Goal: Information Seeking & Learning: Learn about a topic

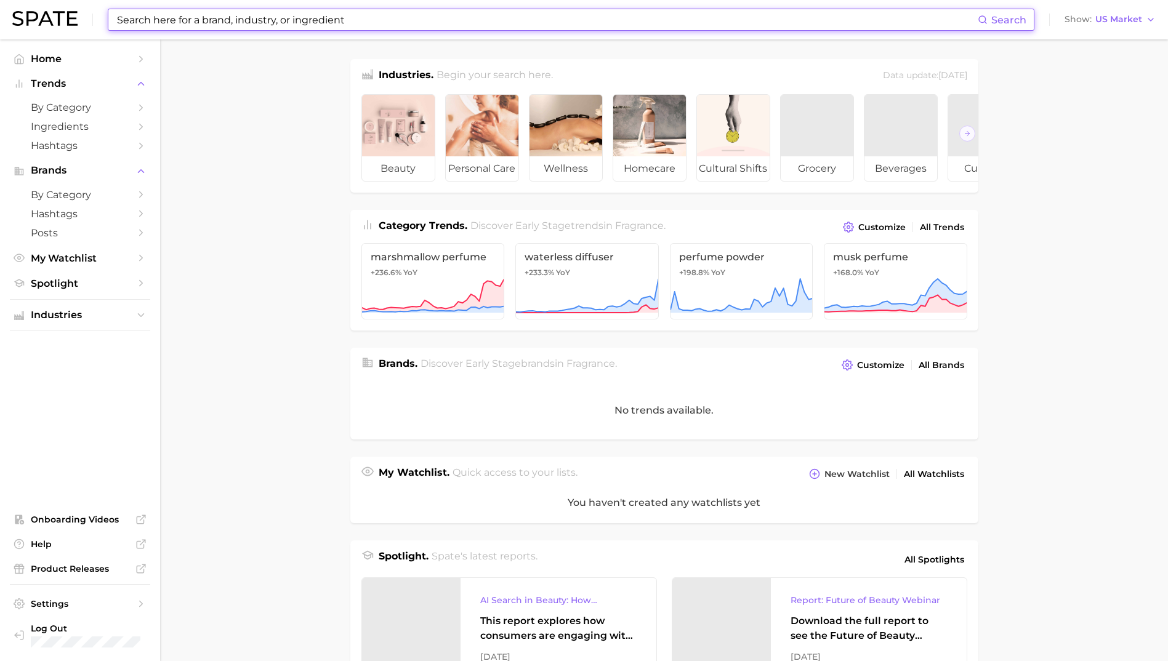
click at [269, 9] on input at bounding box center [547, 19] width 862 height 21
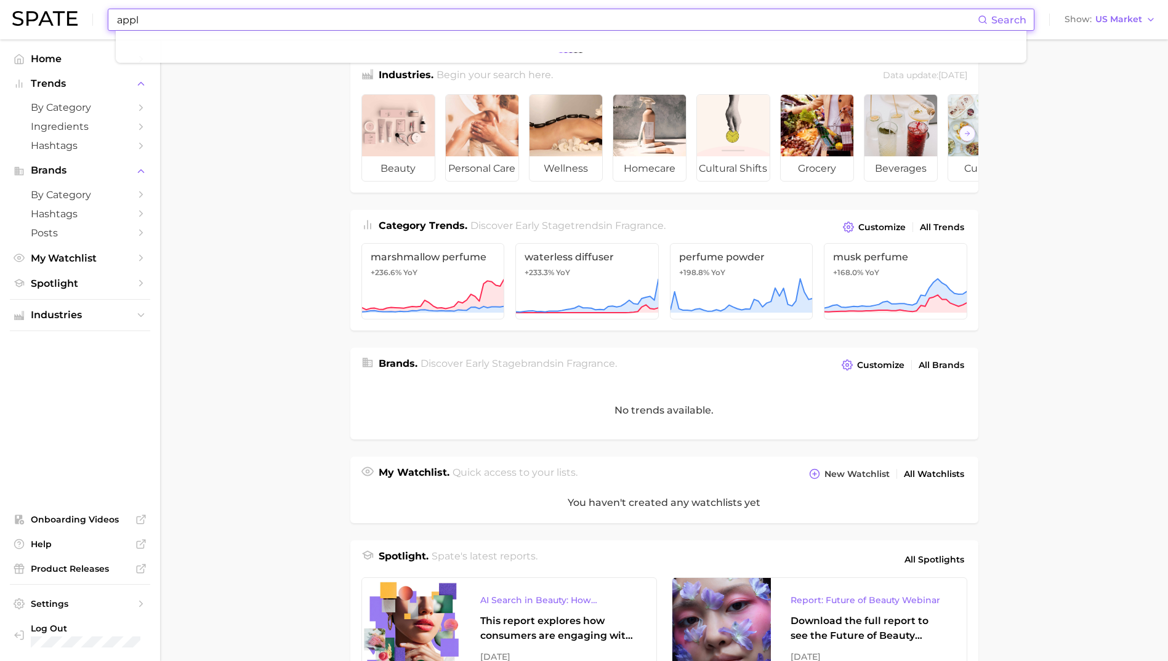
type input "apple"
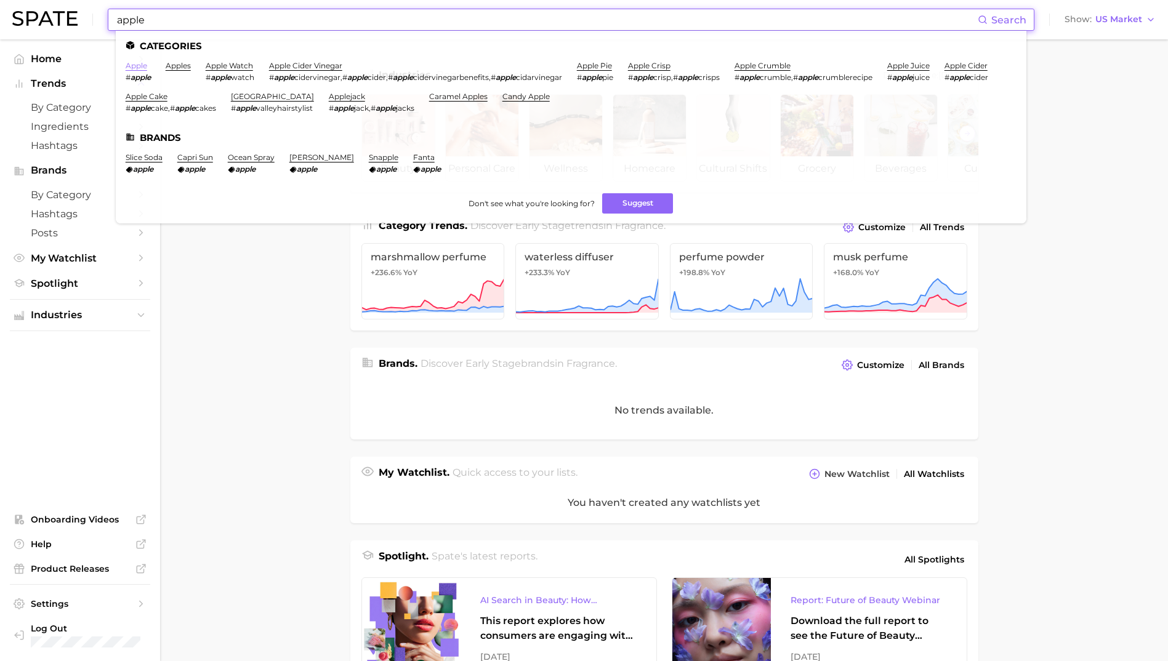
click at [138, 66] on link "apple" at bounding box center [137, 65] width 22 height 9
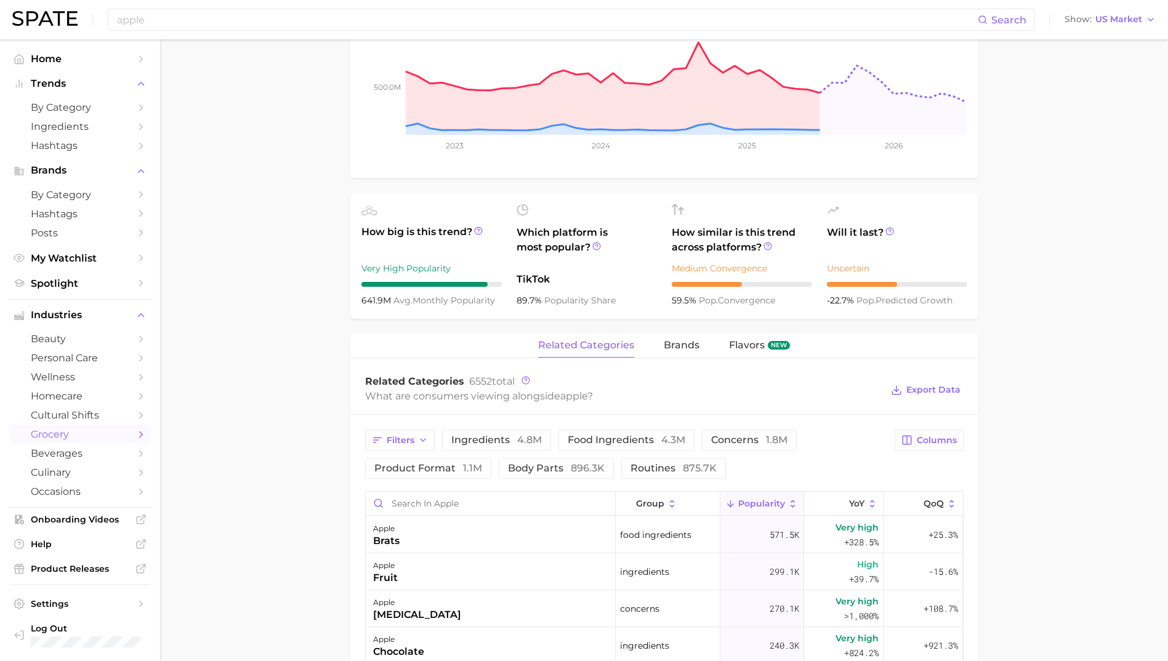
scroll to position [308, 0]
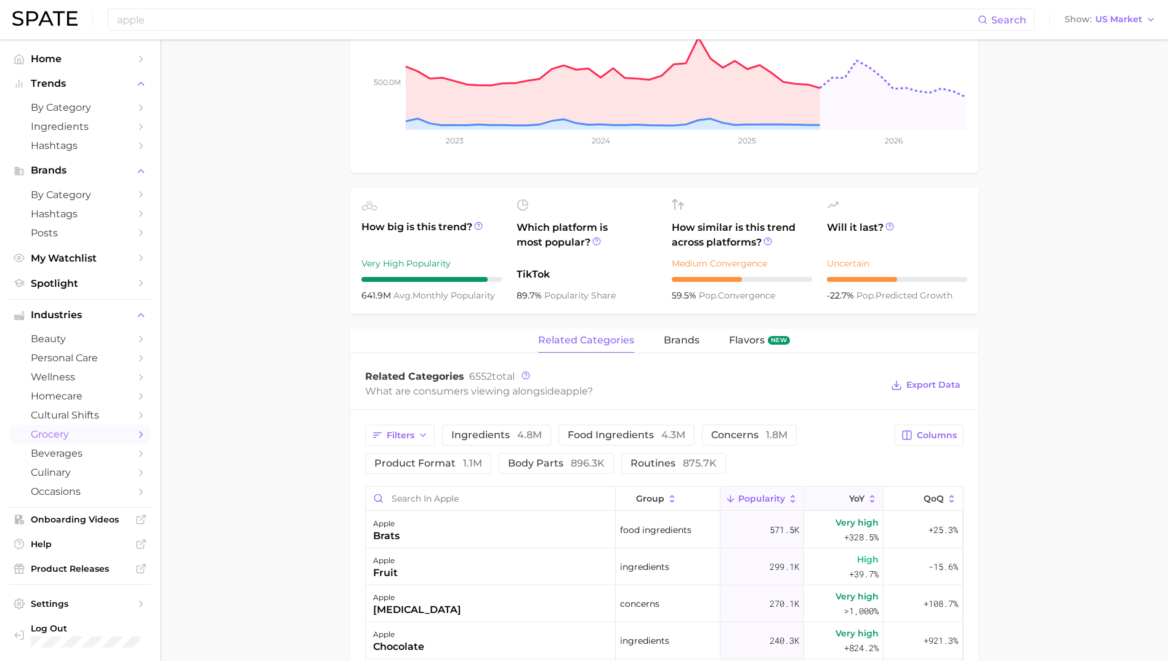
click at [849, 501] on span "YoY" at bounding box center [856, 499] width 15 height 10
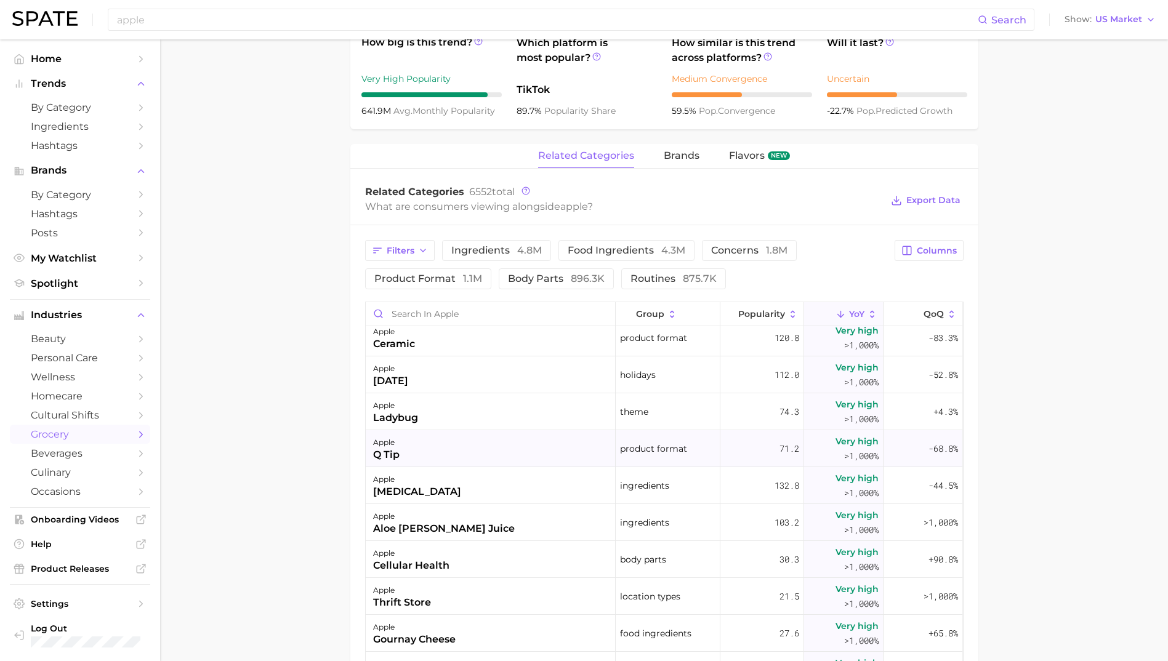
scroll to position [185, 0]
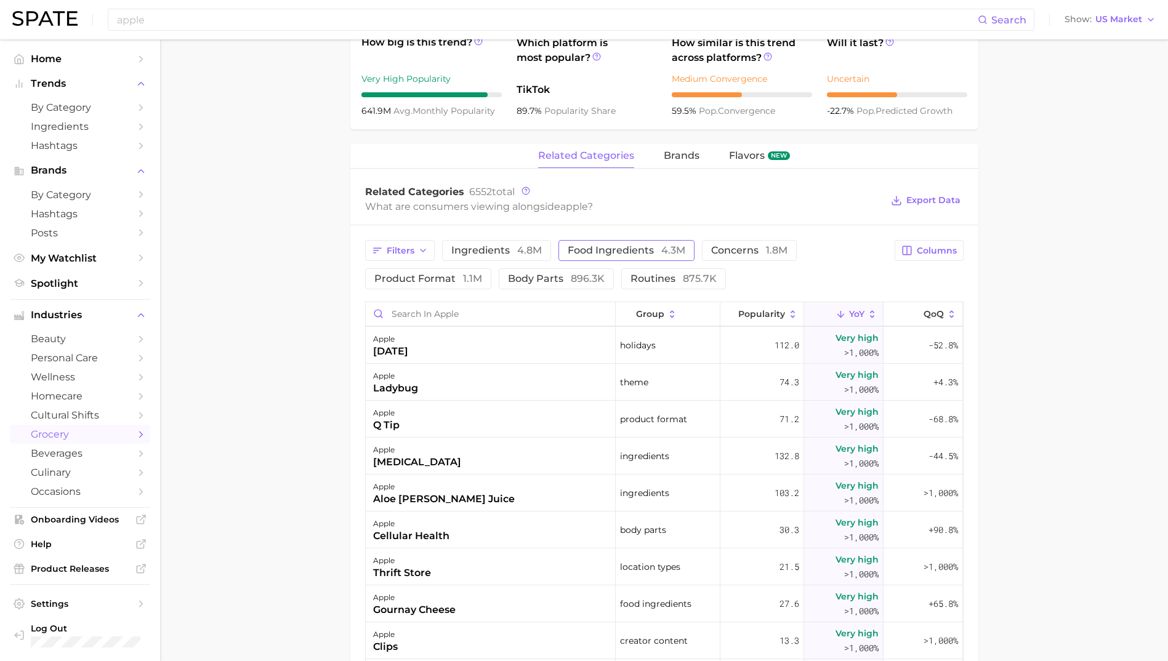
click at [608, 252] on span "food ingredients 4.3m" at bounding box center [627, 251] width 118 height 10
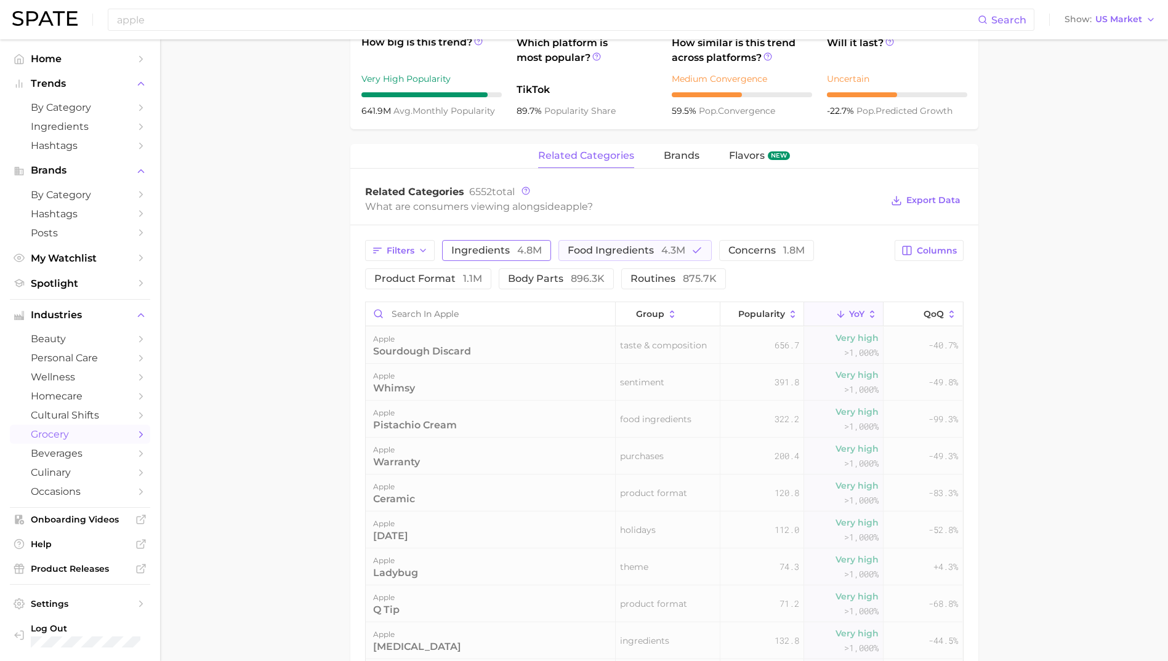
click at [508, 251] on span "ingredients 4.8m" at bounding box center [496, 251] width 90 height 10
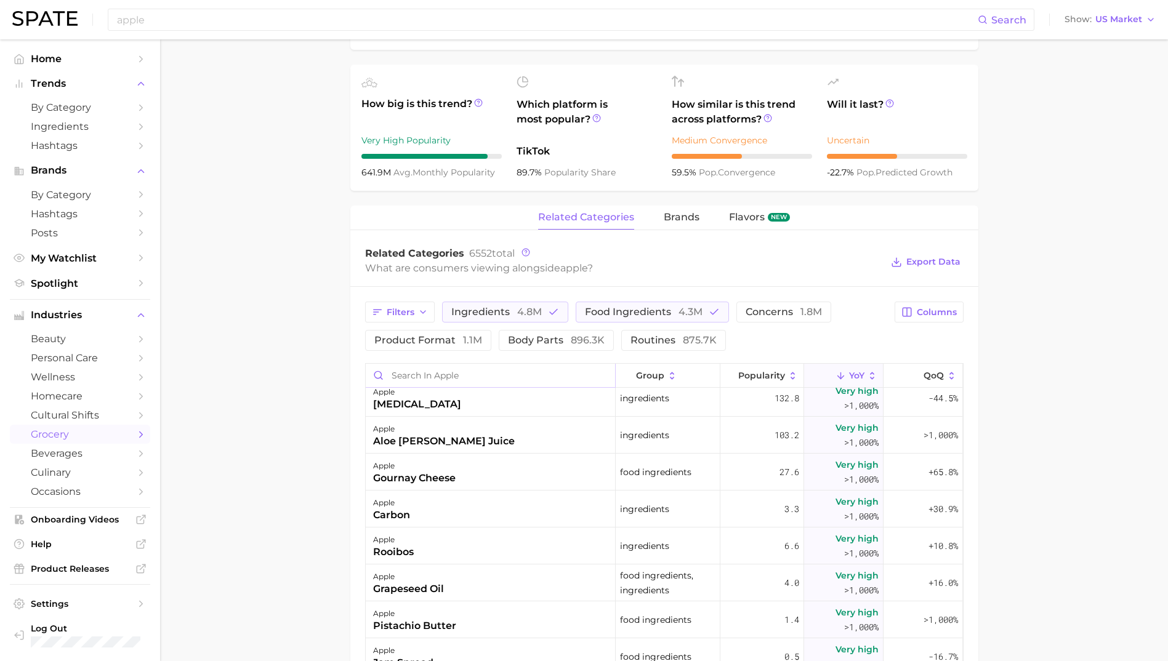
scroll to position [123, 0]
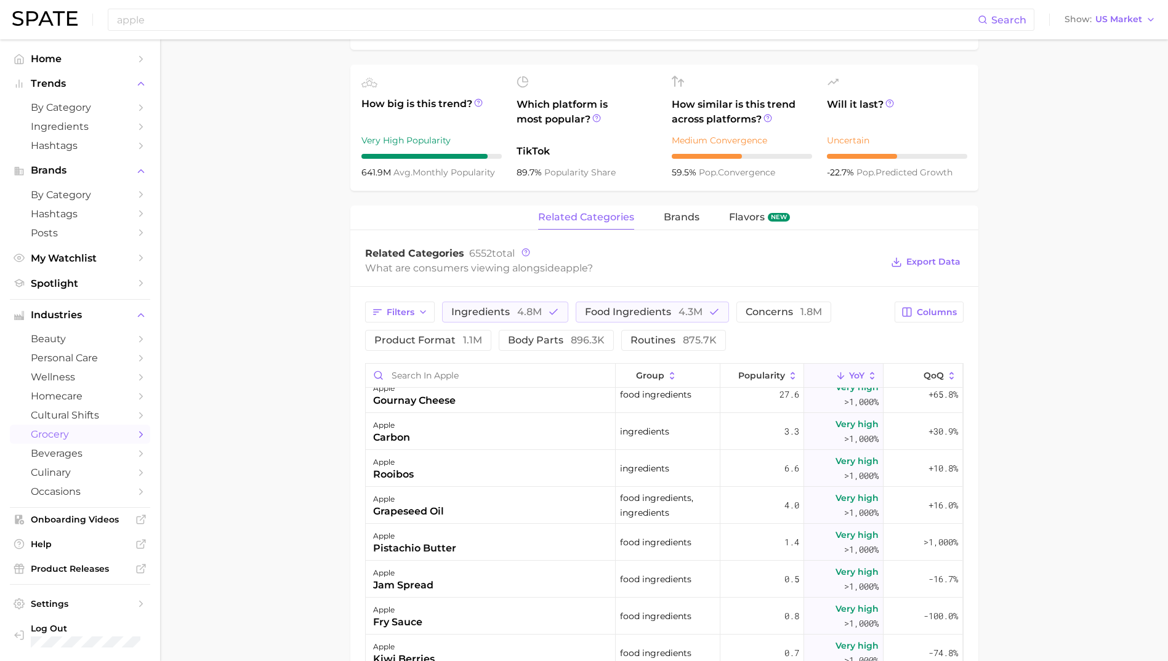
click at [316, 475] on main "1. fresh & perishable foods 2. fruits 3. apples 4. apple Overview Google TikTok…" at bounding box center [664, 355] width 1008 height 1492
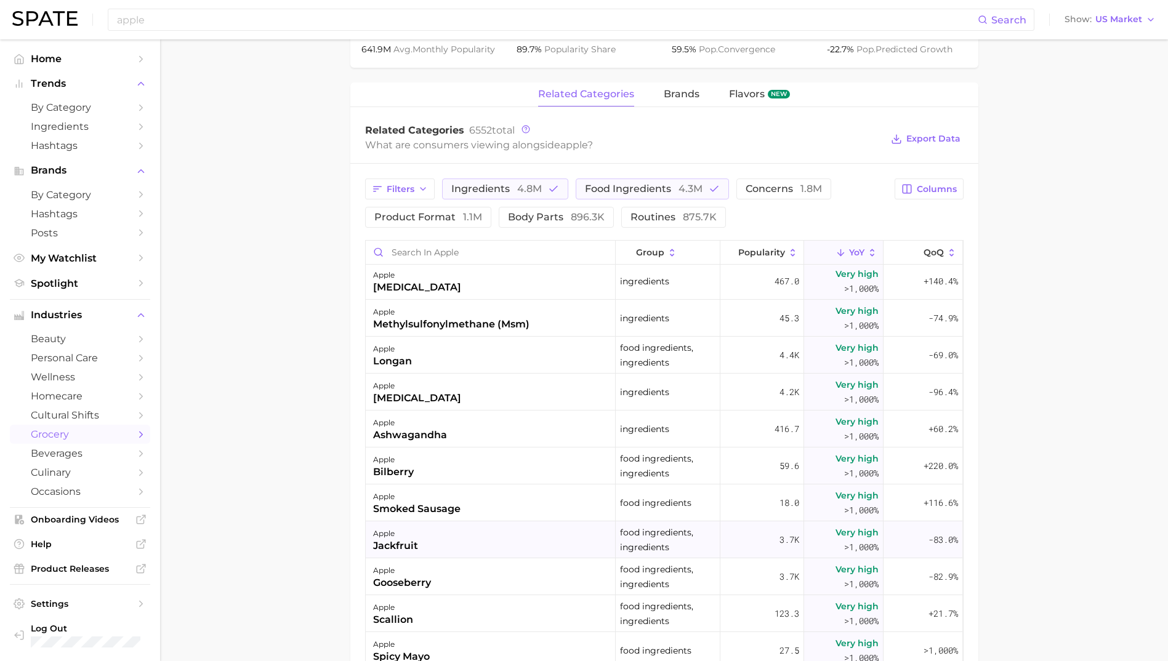
scroll to position [1354, 0]
